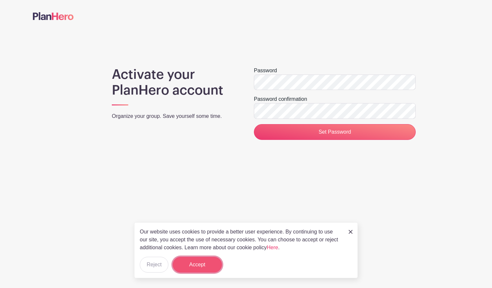
click at [192, 261] on button "Accept" at bounding box center [197, 265] width 49 height 16
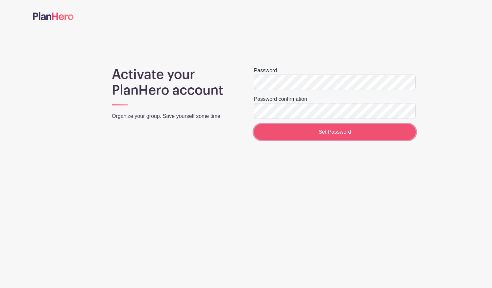
click at [331, 133] on input "Set Password" at bounding box center [335, 132] width 162 height 16
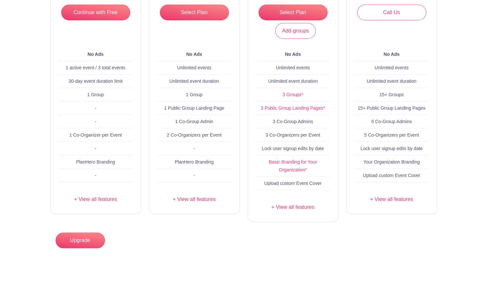
scroll to position [152, 0]
click at [290, 30] on link "Add groups" at bounding box center [295, 31] width 41 height 16
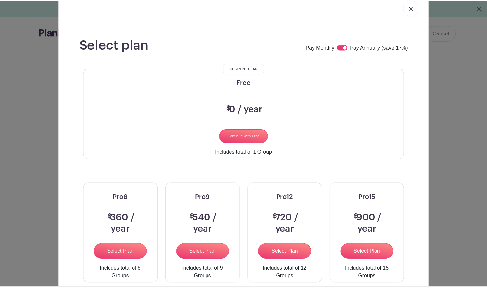
scroll to position [0, 0]
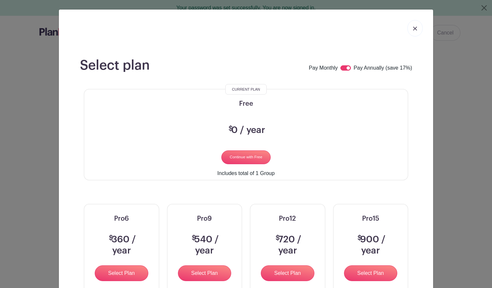
click at [414, 27] on link at bounding box center [414, 28] width 15 height 16
